Goal: Find specific page/section: Find specific page/section

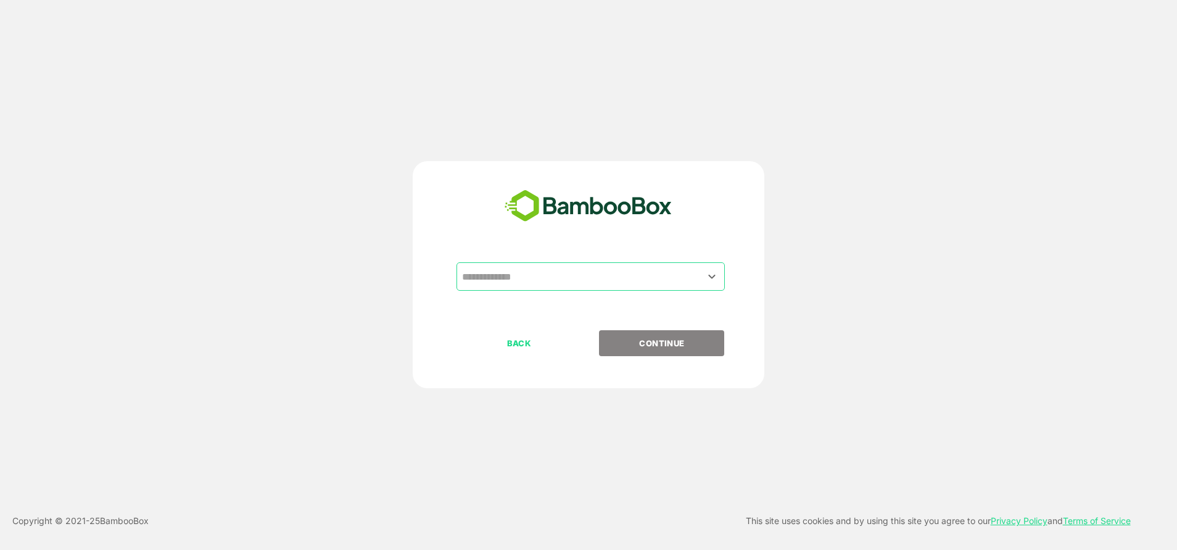
click at [544, 279] on input "text" at bounding box center [591, 276] width 264 height 23
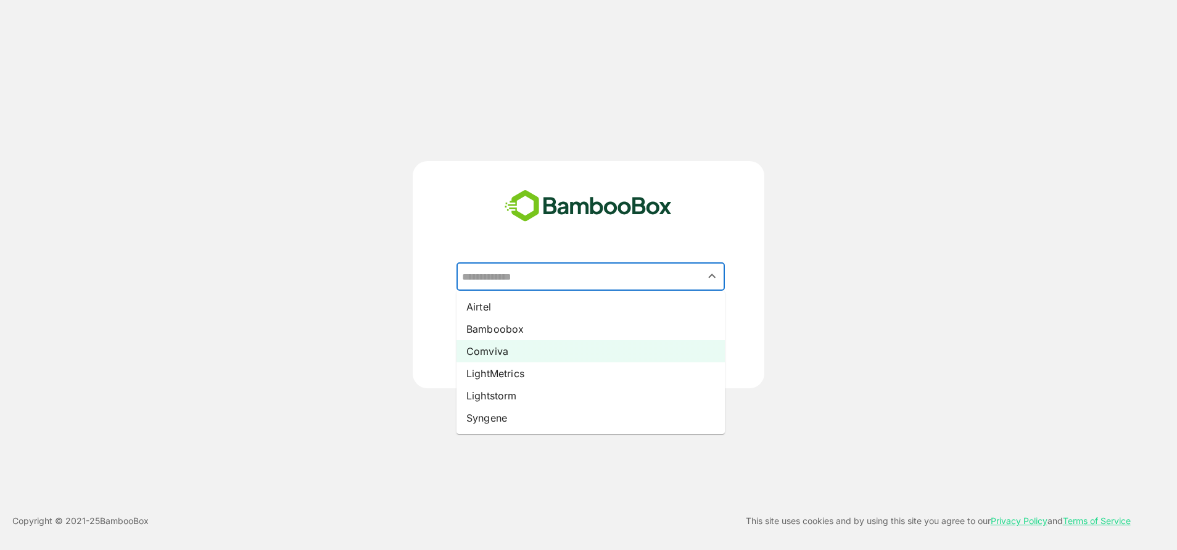
click at [499, 357] on li "Comviva" at bounding box center [591, 351] width 268 height 22
type input "*******"
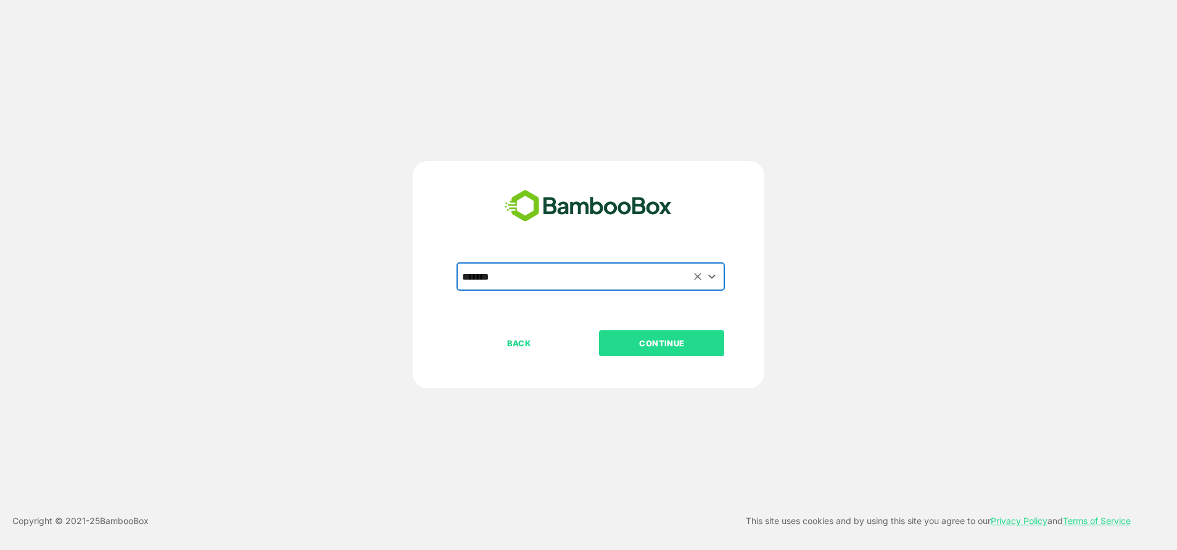
click at [715, 365] on div "BACK CONTINUE" at bounding box center [600, 382] width 286 height 105
click at [681, 344] on p "CONTINUE" at bounding box center [661, 343] width 123 height 14
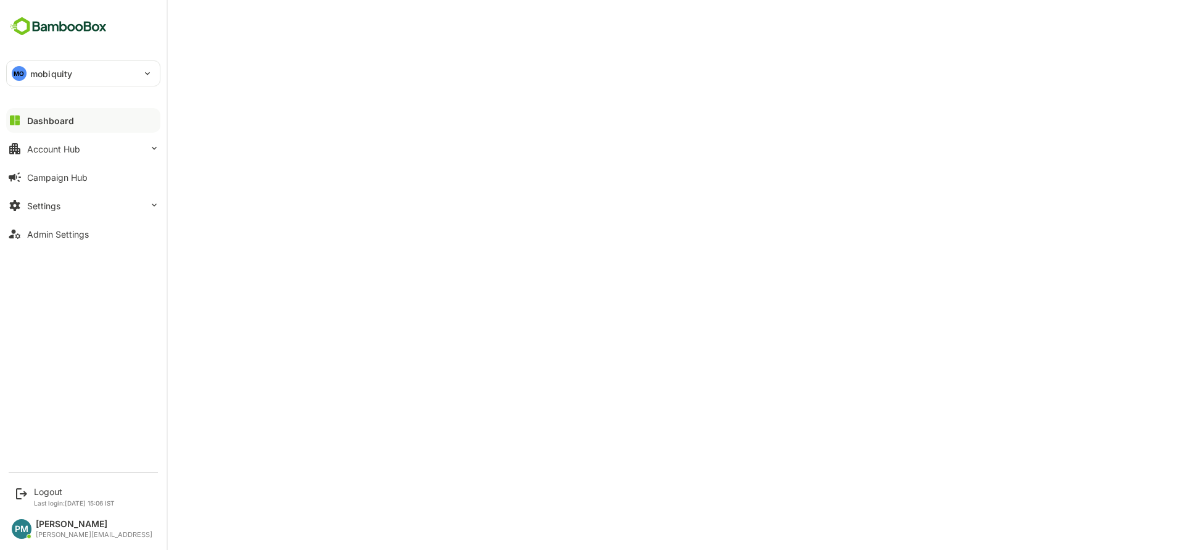
click at [62, 131] on button "Dashboard" at bounding box center [83, 120] width 154 height 25
click at [85, 116] on button "Dashboard" at bounding box center [83, 120] width 154 height 25
